Goal: Find specific page/section: Find specific page/section

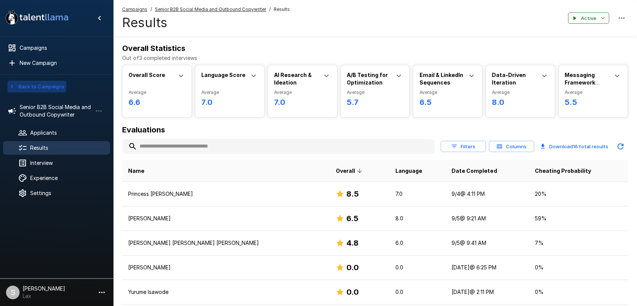
click at [14, 86] on icon "button" at bounding box center [12, 86] width 7 height 7
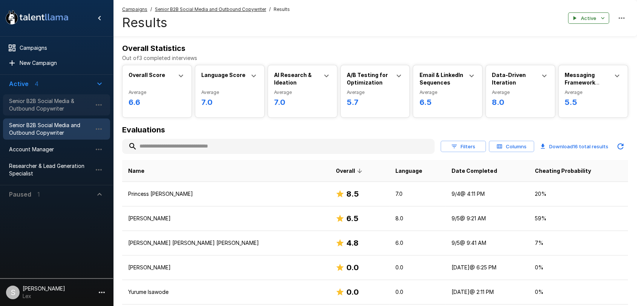
click at [19, 98] on span "Senior B2B Social Media & Outbound Copywriter" at bounding box center [50, 104] width 83 height 15
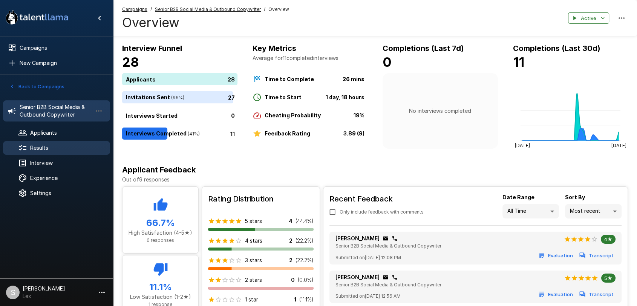
click at [57, 143] on div "Results" at bounding box center [56, 148] width 107 height 14
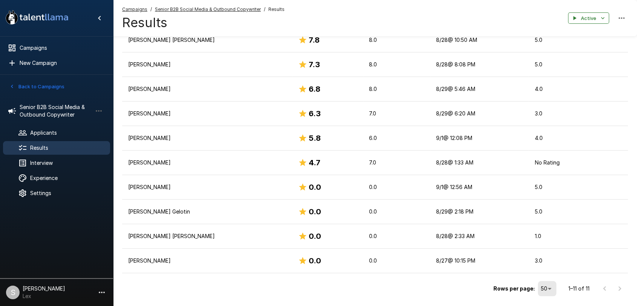
scroll to position [185, 0]
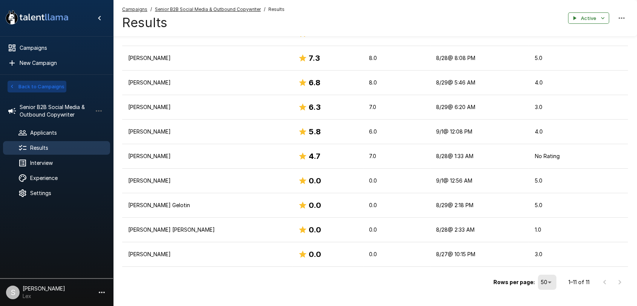
click at [49, 87] on button "Back to Campaigns" at bounding box center [37, 87] width 59 height 12
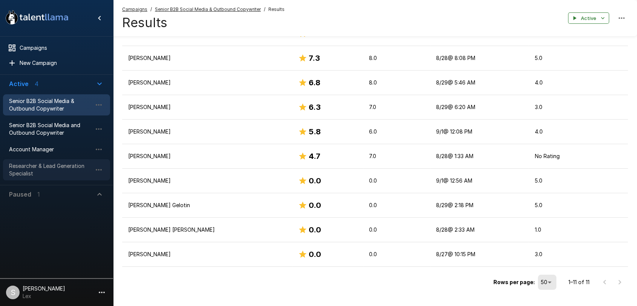
click at [40, 166] on span "Researcher & Lead Generation Specialist" at bounding box center [50, 169] width 83 height 15
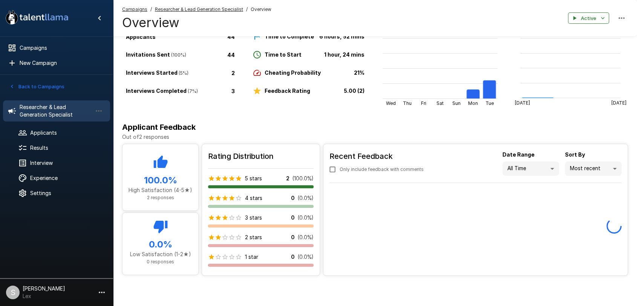
scroll to position [44, 0]
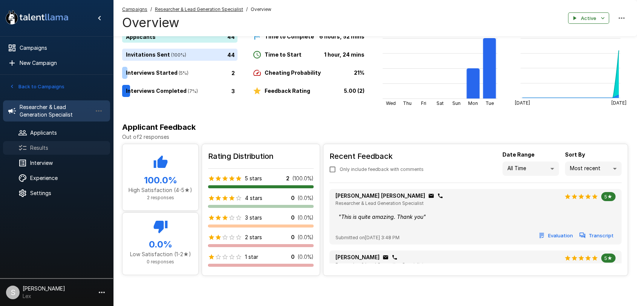
click at [40, 148] on span "Results" at bounding box center [67, 148] width 74 height 8
